Goal: Task Accomplishment & Management: Use online tool/utility

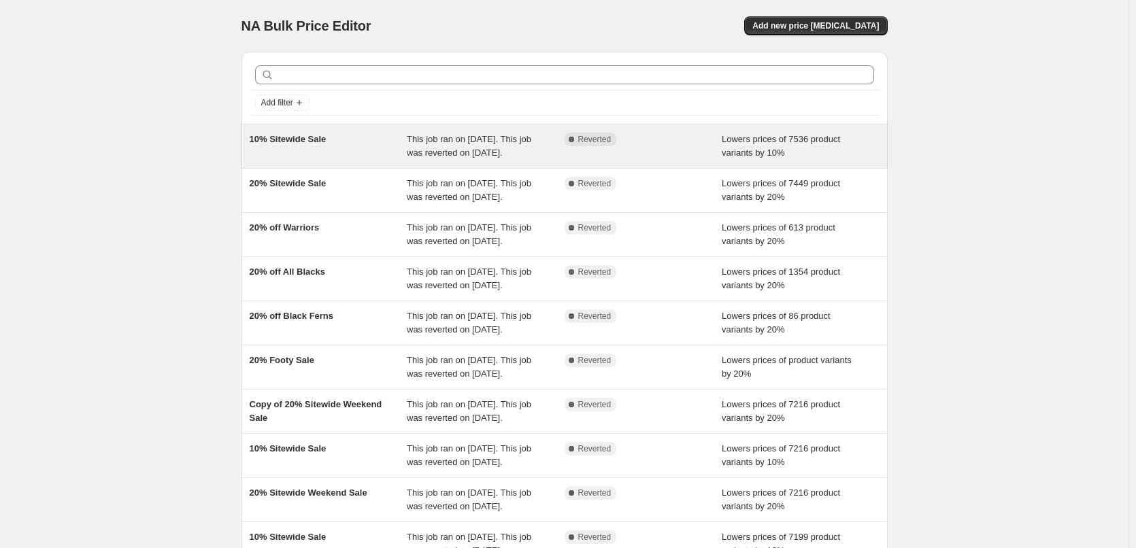
click at [290, 146] on div "10% Sitewide Sale" at bounding box center [329, 146] width 158 height 27
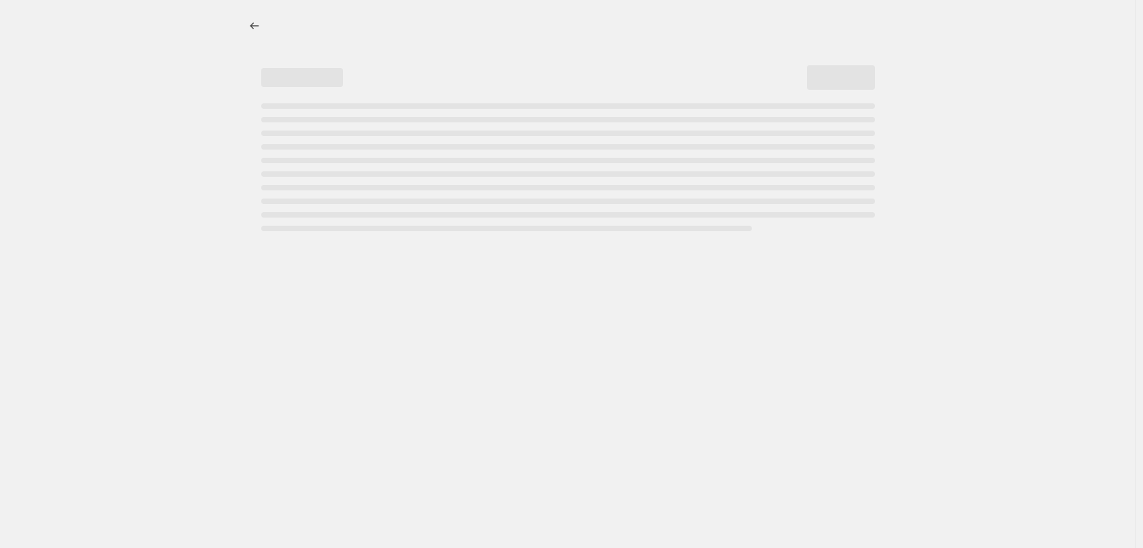
select select "percentage"
select select "vendor"
select select "not_equal"
select select "collection"
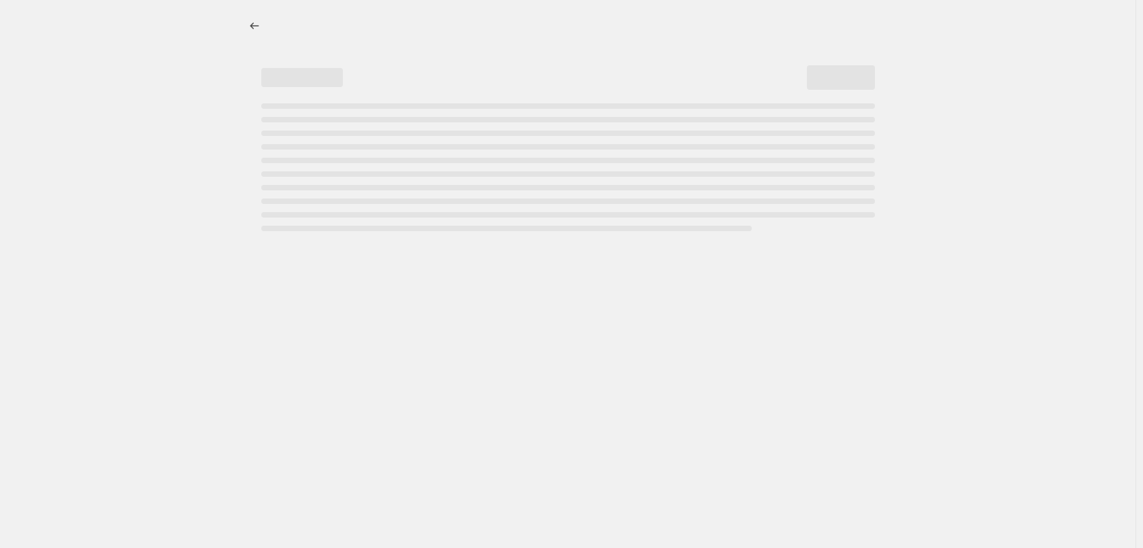
select select "not_equal"
select select "collection"
select select "not_equal"
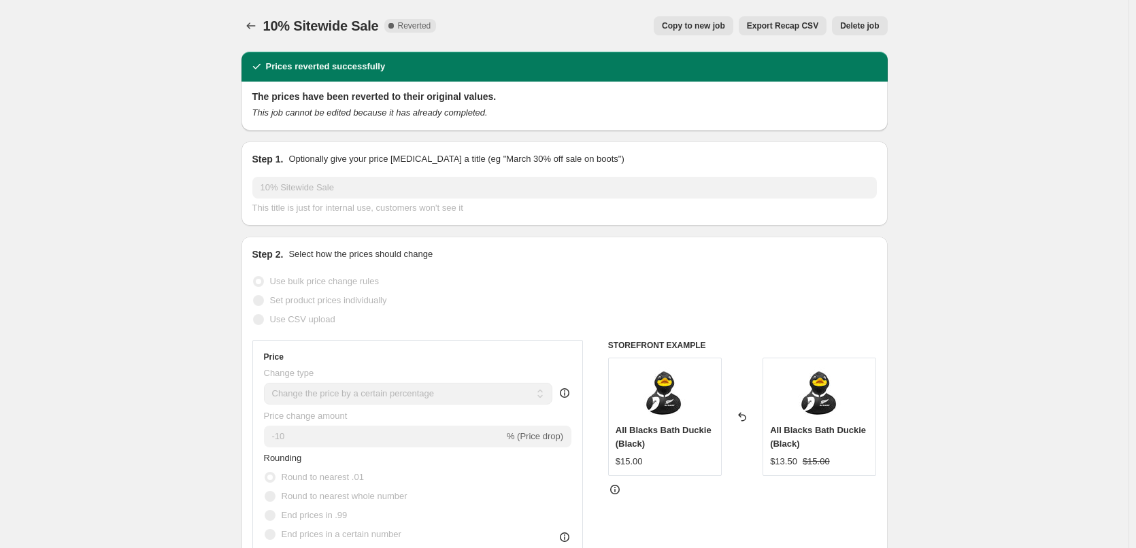
click at [680, 28] on span "Copy to new job" at bounding box center [693, 25] width 63 height 11
select select "percentage"
select select "vendor"
select select "not_equal"
select select "collection"
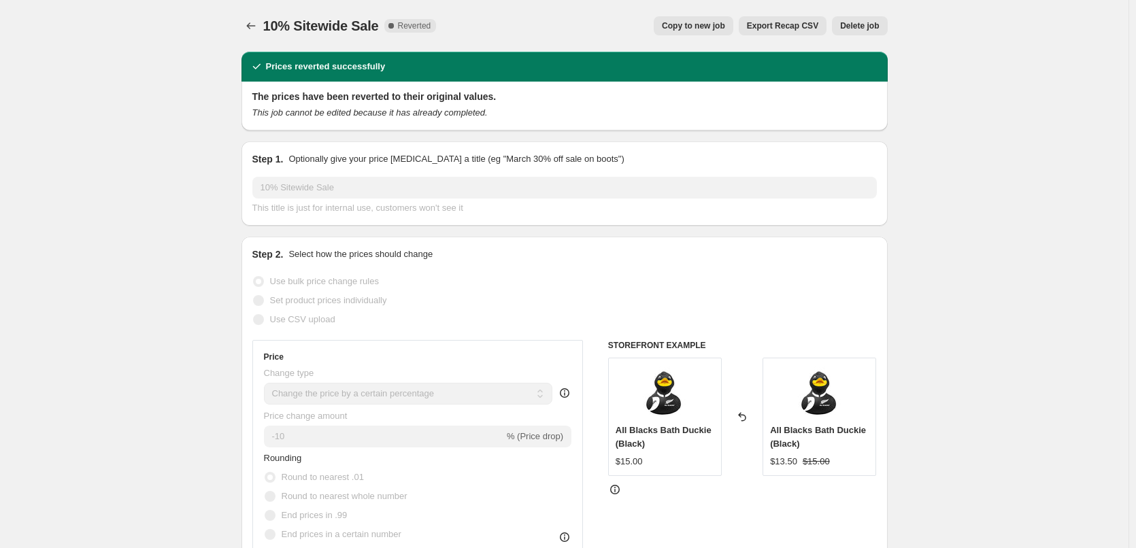
select select "collection"
select select "not_equal"
select select "collection"
select select "not_equal"
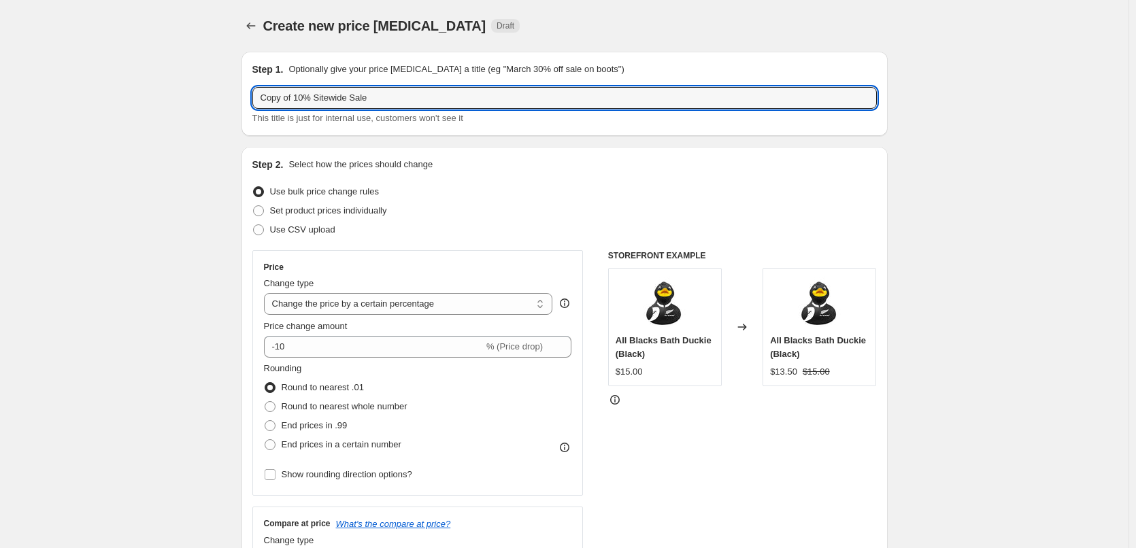
drag, startPoint x: 300, startPoint y: 95, endPoint x: 214, endPoint y: 95, distance: 85.7
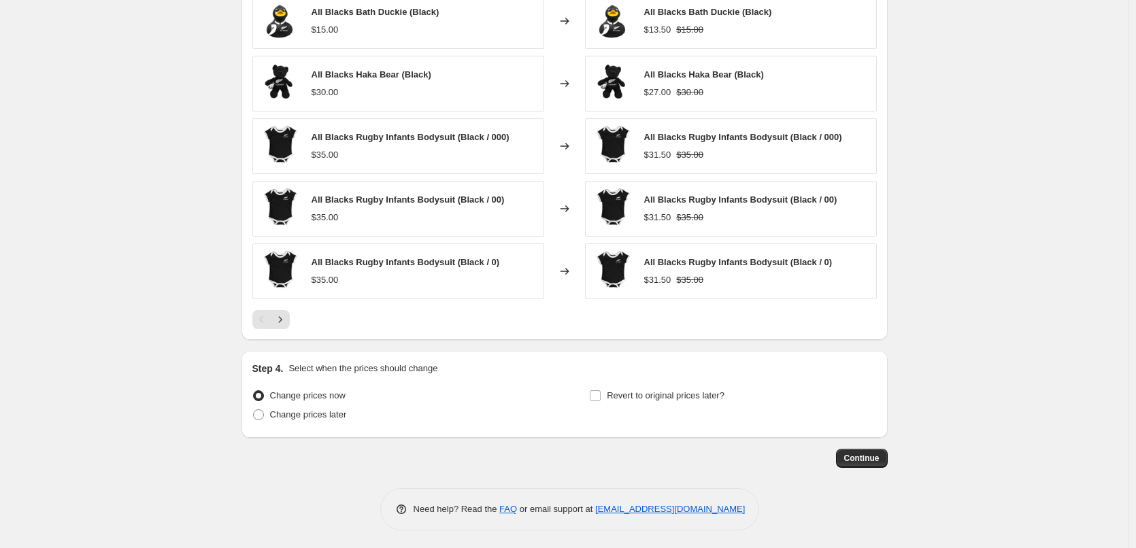
scroll to position [1084, 0]
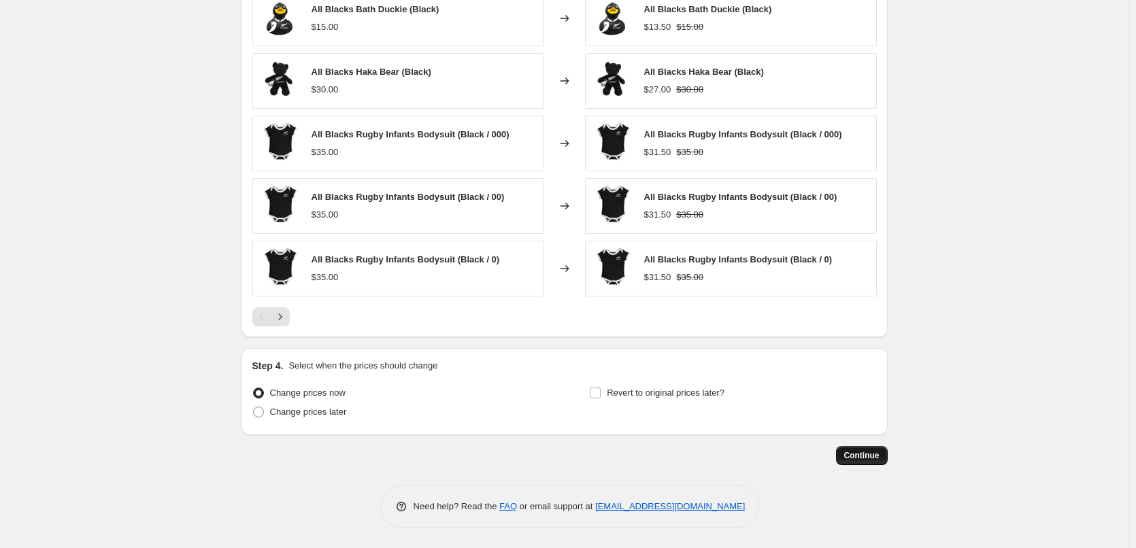
type input "10% Sitewide Sale"
click at [848, 452] on span "Continue" at bounding box center [861, 455] width 35 height 11
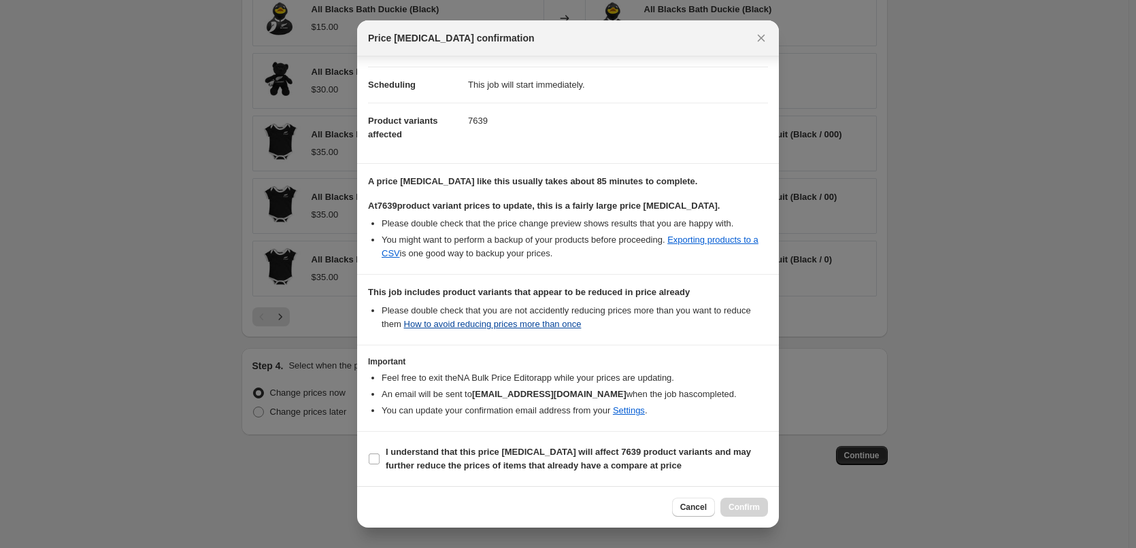
scroll to position [113, 0]
drag, startPoint x: 380, startPoint y: 459, endPoint x: 399, endPoint y: 468, distance: 20.4
click at [380, 459] on label "I understand that this price [MEDICAL_DATA] will affect 7639 product variants a…" at bounding box center [568, 459] width 400 height 33
click at [380, 459] on input "I understand that this price [MEDICAL_DATA] will affect 7639 product variants a…" at bounding box center [374, 459] width 11 height 11
checkbox input "true"
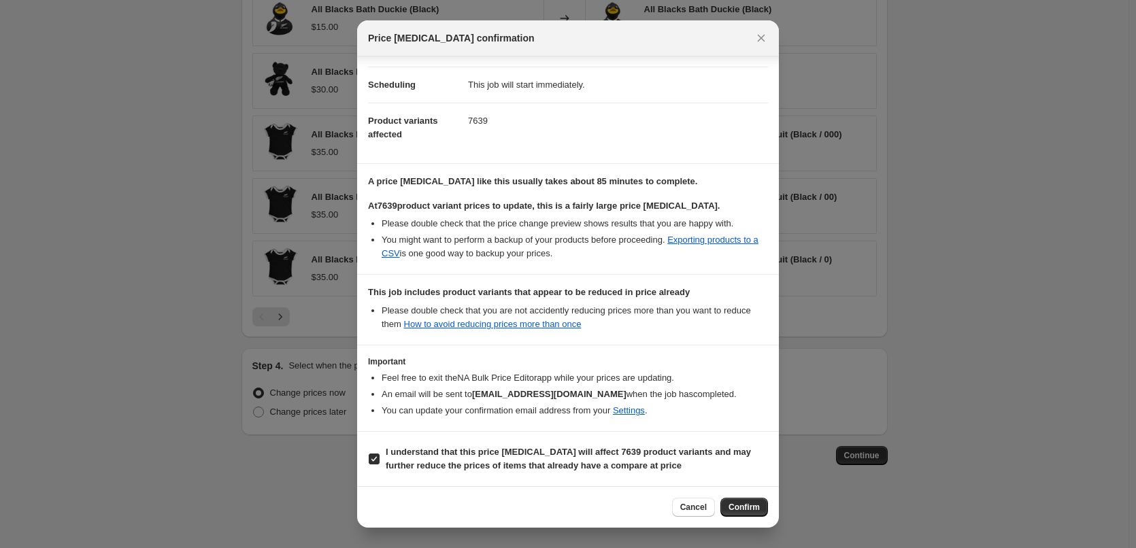
click at [753, 502] on button "Confirm" at bounding box center [744, 507] width 48 height 19
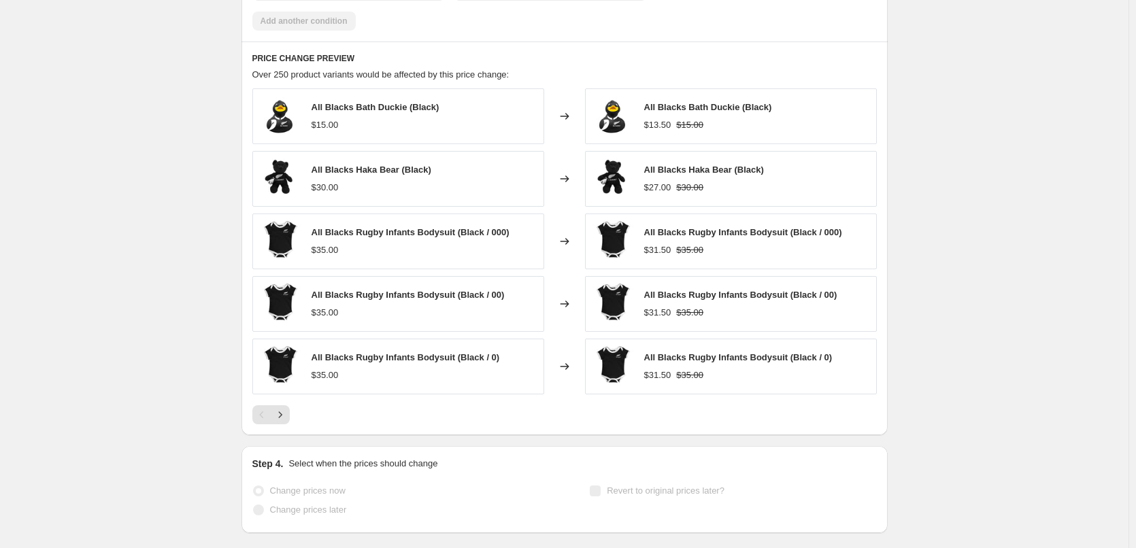
scroll to position [1120, 0]
